Goal: Find specific page/section: Find specific page/section

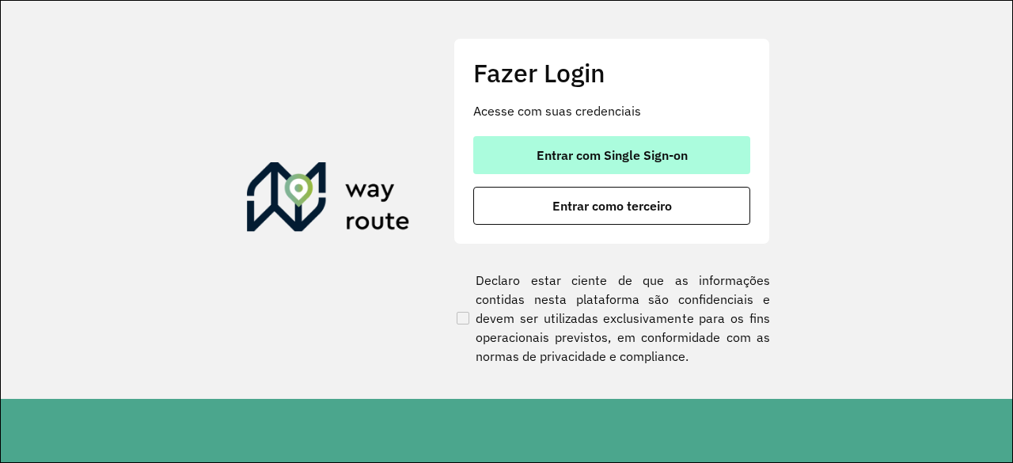
click at [649, 151] on span "Entrar com Single Sign-on" at bounding box center [612, 155] width 151 height 13
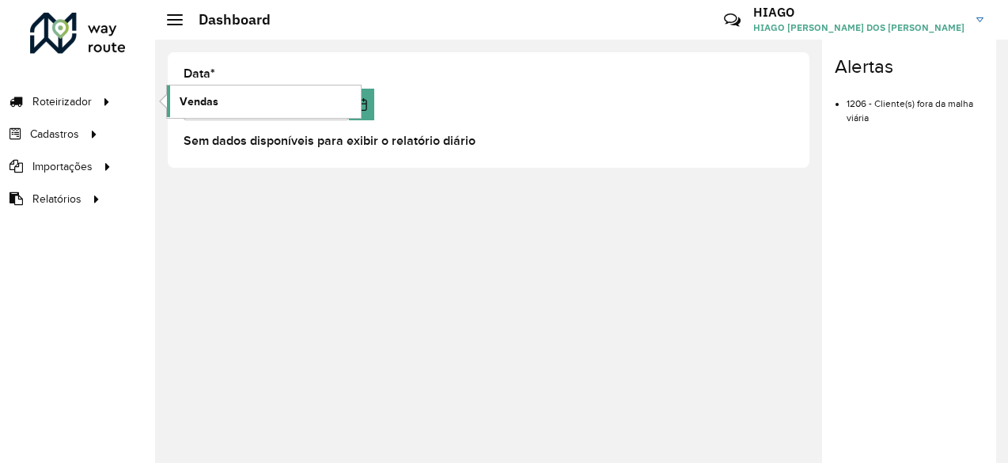
click at [193, 103] on span "Vendas" at bounding box center [199, 101] width 39 height 17
click at [423, 367] on div "**********" at bounding box center [581, 251] width 853 height 423
